Goal: Book appointment/travel/reservation

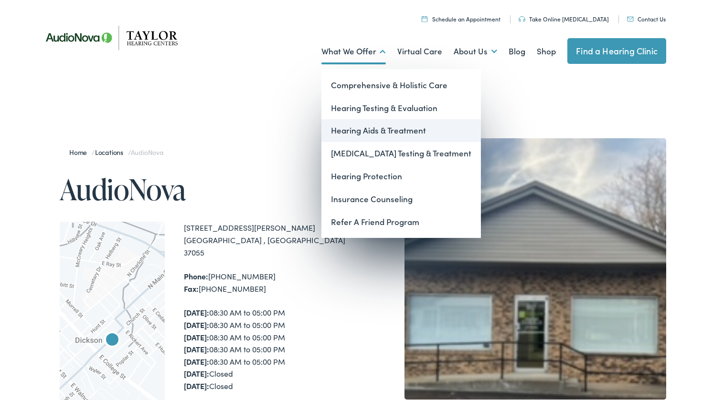
click at [369, 132] on link "Hearing Aids & Treatment" at bounding box center [400, 130] width 159 height 23
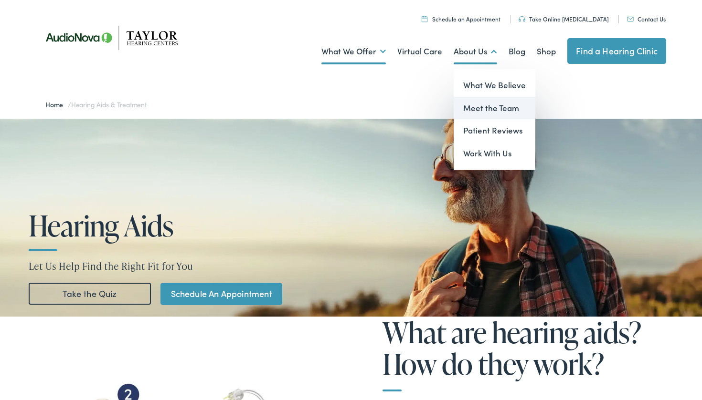
click at [484, 107] on link "Meet the Team" at bounding box center [494, 108] width 82 height 23
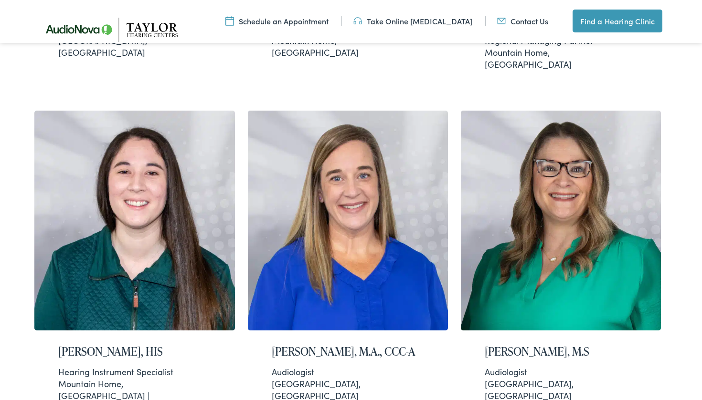
scroll to position [1038, 0]
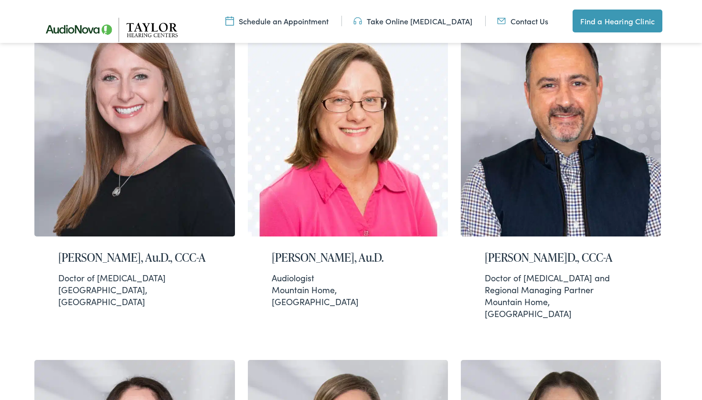
click at [621, 22] on link "Find a Hearing Clinic" at bounding box center [617, 21] width 90 height 23
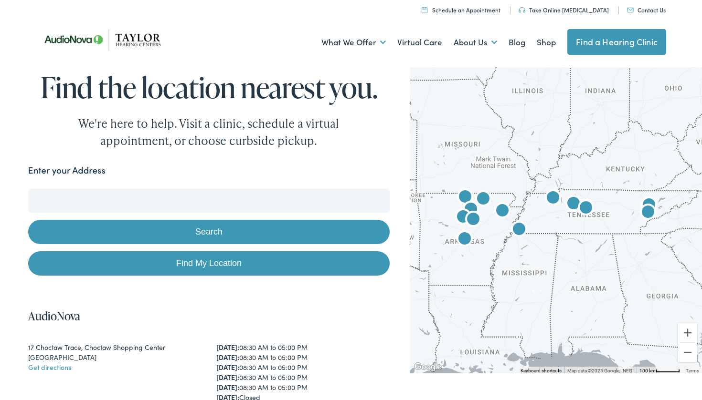
click at [573, 203] on img "AudioNova" at bounding box center [573, 204] width 23 height 23
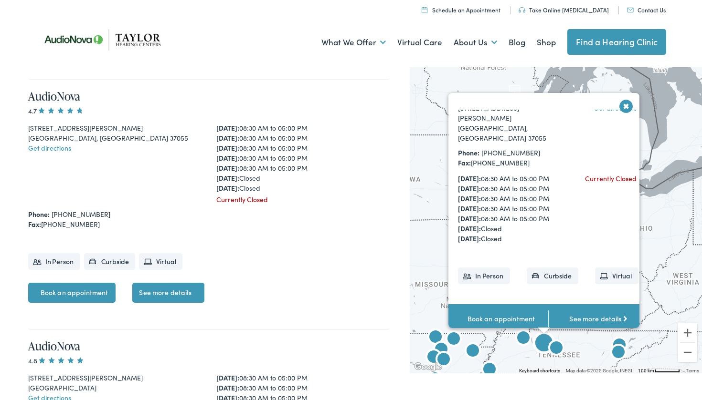
scroll to position [74, 0]
click at [590, 304] on link "See more details" at bounding box center [598, 319] width 100 height 30
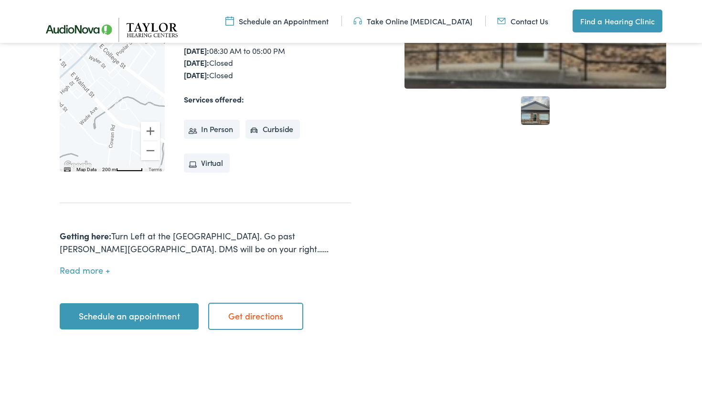
scroll to position [319, 0]
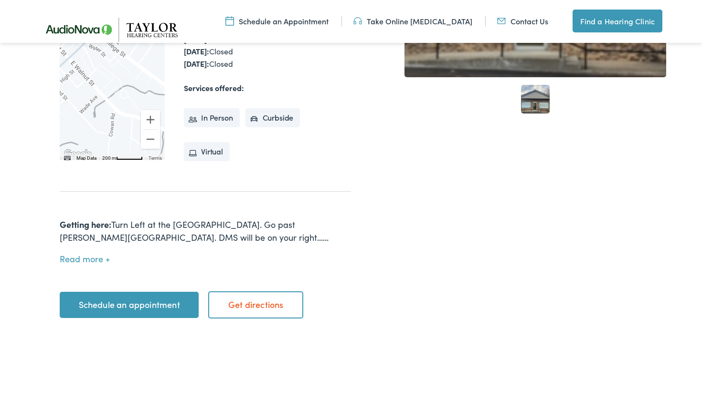
click at [94, 254] on button "Read more" at bounding box center [85, 259] width 50 height 10
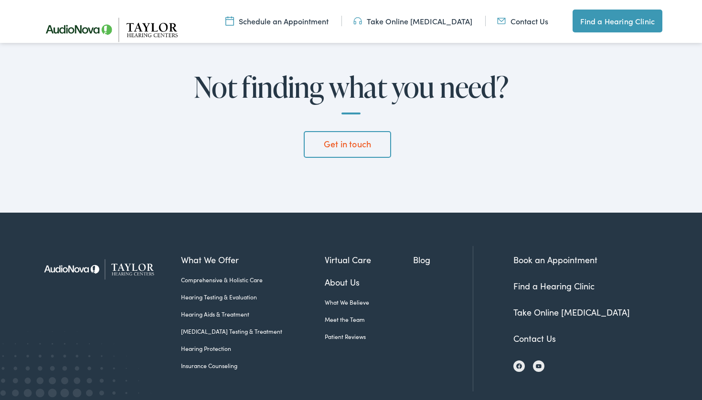
scroll to position [2580, 0]
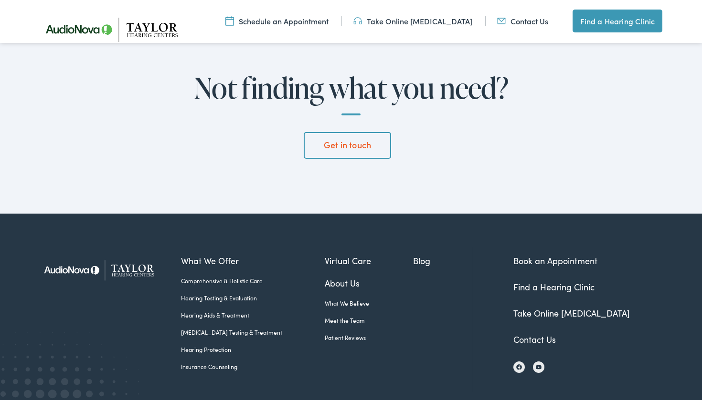
click at [530, 255] on link "Book an Appointment" at bounding box center [555, 261] width 84 height 12
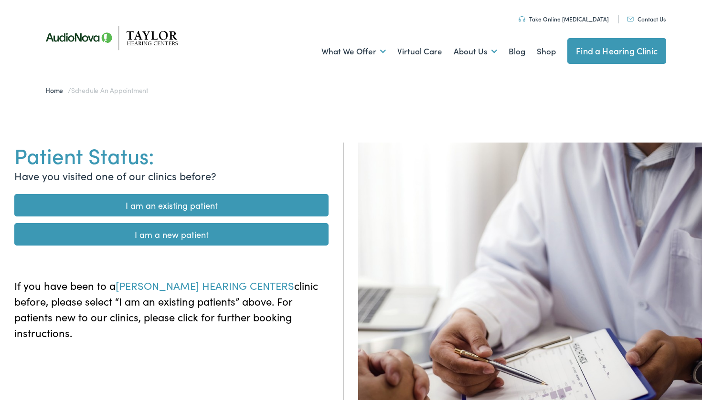
click at [272, 208] on link "I am an existing patient" at bounding box center [171, 205] width 314 height 22
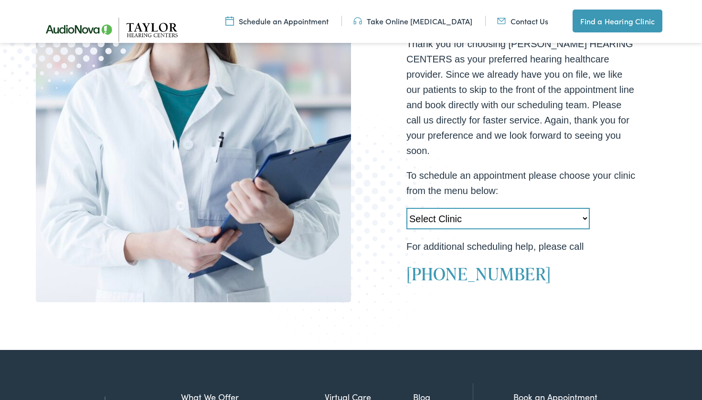
scroll to position [246, 0]
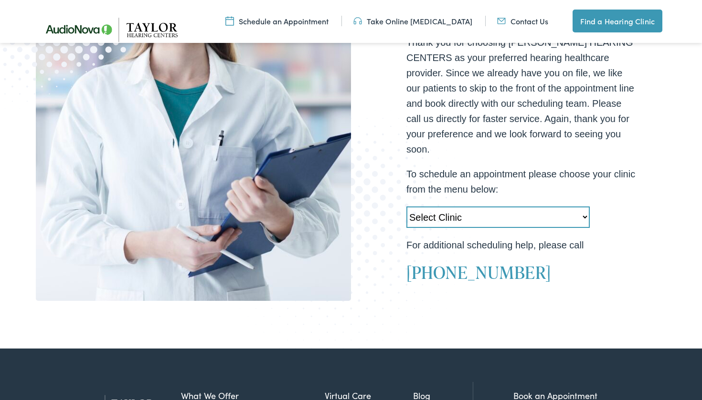
select select "[URL][DOMAIN_NAME][PERSON_NAME][PERSON_NAME]"
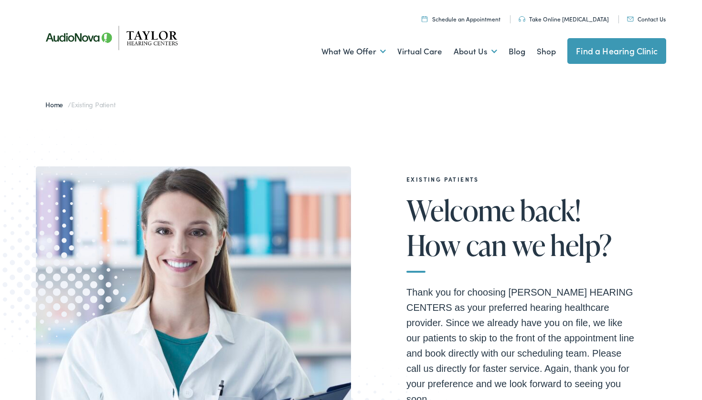
scroll to position [0, 0]
click at [643, 18] on link "Contact Us" at bounding box center [646, 19] width 39 height 8
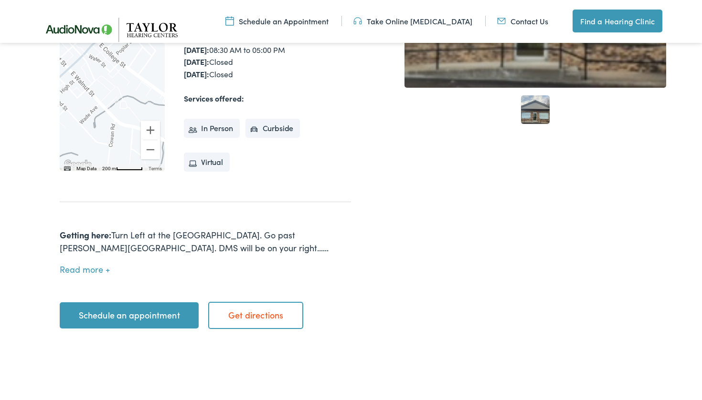
scroll to position [310, 0]
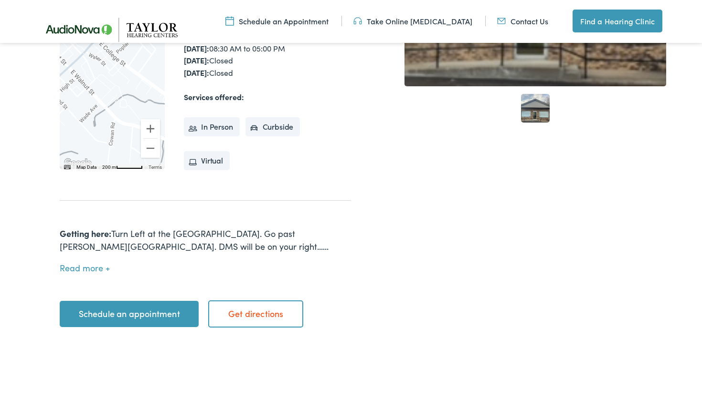
click at [178, 301] on link "Schedule an appointment" at bounding box center [129, 314] width 139 height 27
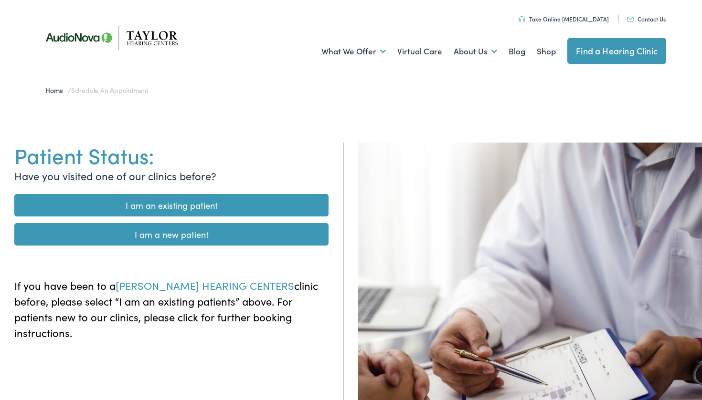
click at [241, 203] on link "I am an existing patient" at bounding box center [171, 205] width 314 height 22
click at [239, 204] on link "I am an existing patient" at bounding box center [171, 205] width 314 height 22
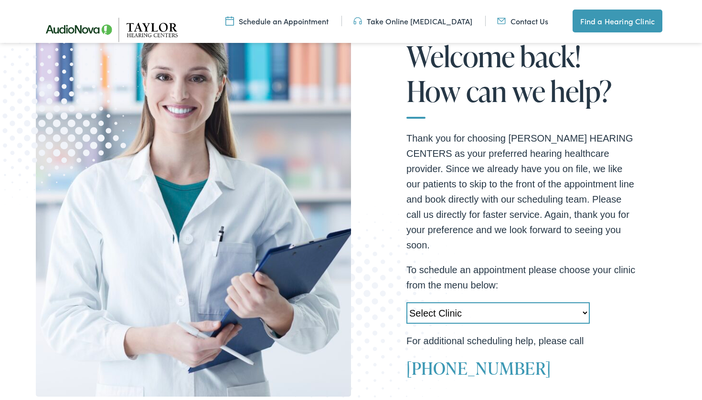
scroll to position [155, 0]
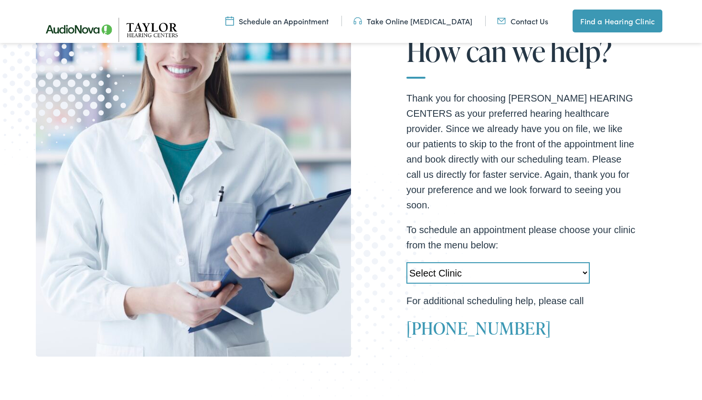
scroll to position [199, 0]
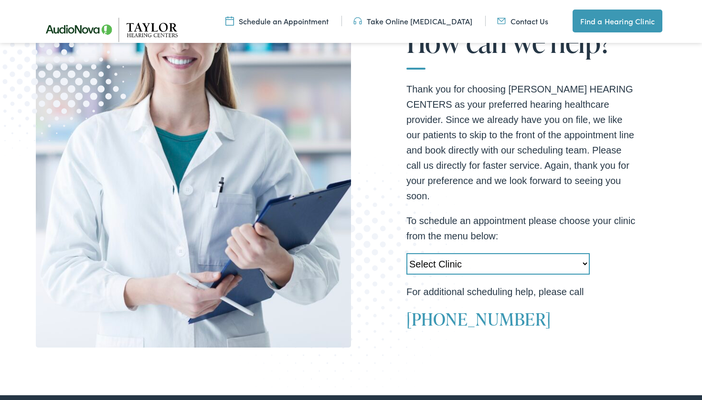
select select "https://taylorhearing.alpacaaudiology.com/locations/hearing-specialists-by-tayl…"
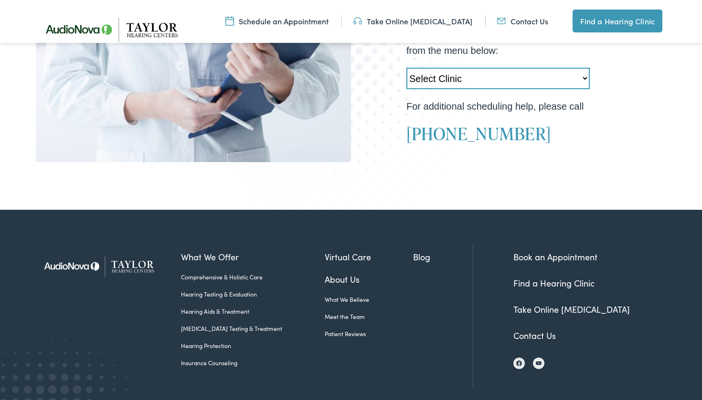
scroll to position [388, 0]
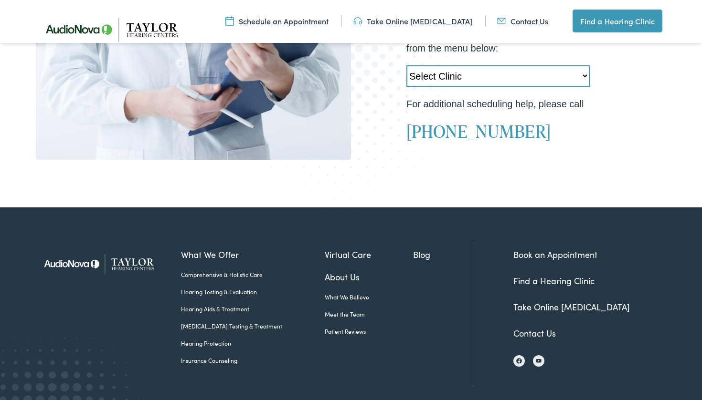
click at [241, 310] on link "Hearing Aids & Treatment" at bounding box center [253, 309] width 144 height 9
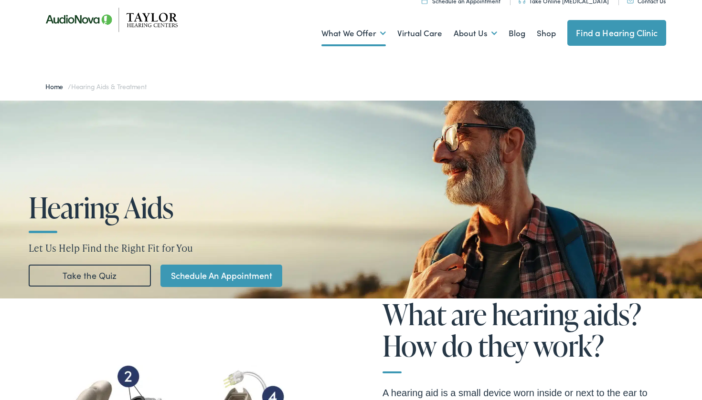
scroll to position [18, 0]
click at [118, 274] on link "Take the Quiz" at bounding box center [90, 276] width 122 height 22
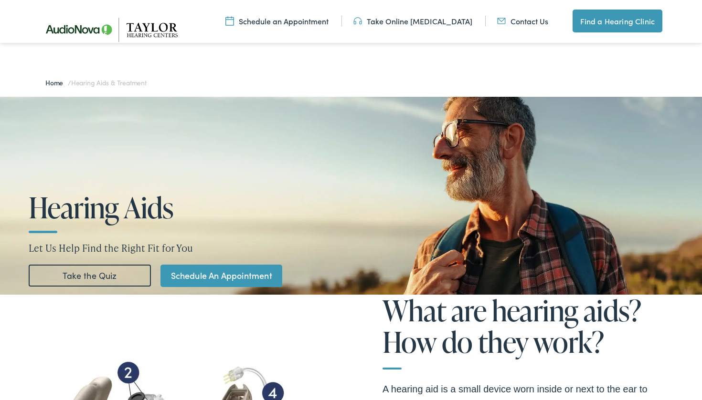
scroll to position [1720, 0]
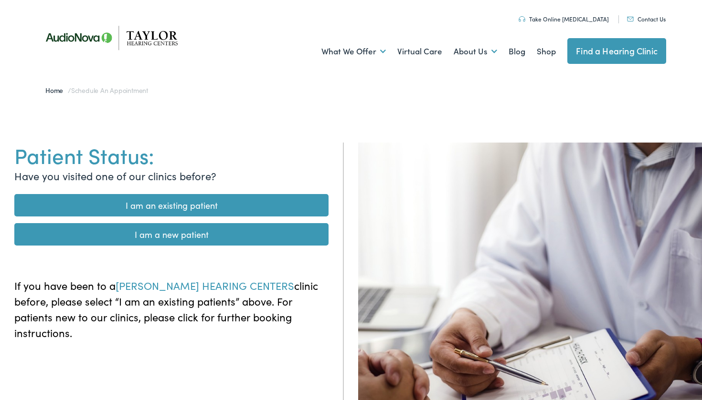
click at [281, 201] on link "I am an existing patient" at bounding box center [171, 205] width 314 height 22
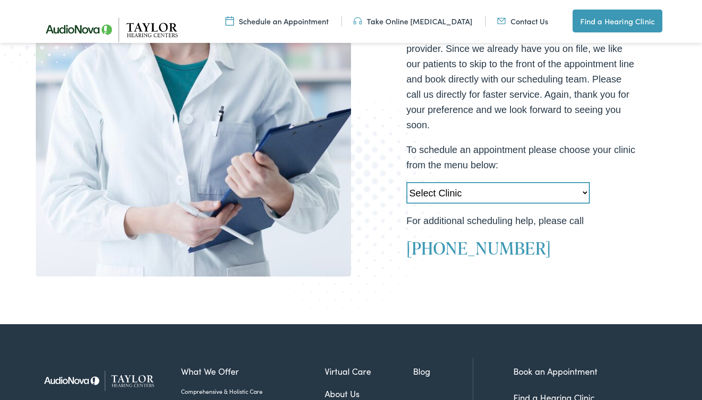
scroll to position [284, 0]
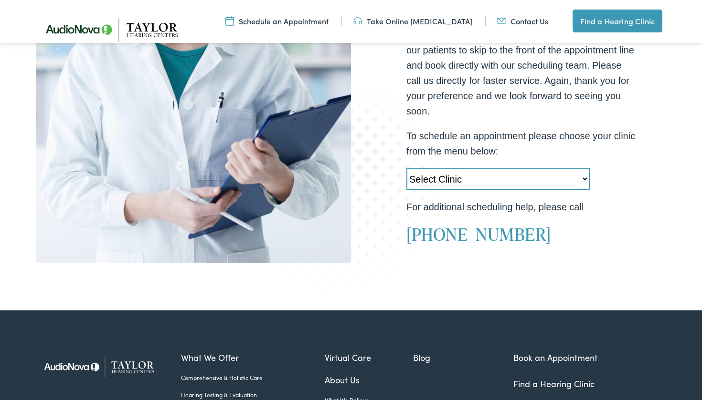
select select "[URL][DOMAIN_NAME][PERSON_NAME][PERSON_NAME]"
